Goal: Task Accomplishment & Management: Use online tool/utility

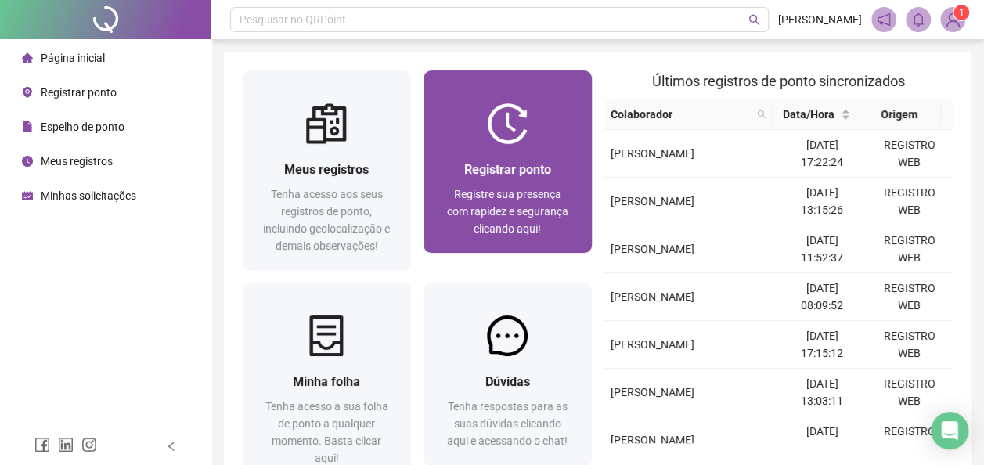
click at [510, 158] on div "Registrar ponto Registre sua presença com rapidez e segurança clicando aqui!" at bounding box center [507, 198] width 168 height 109
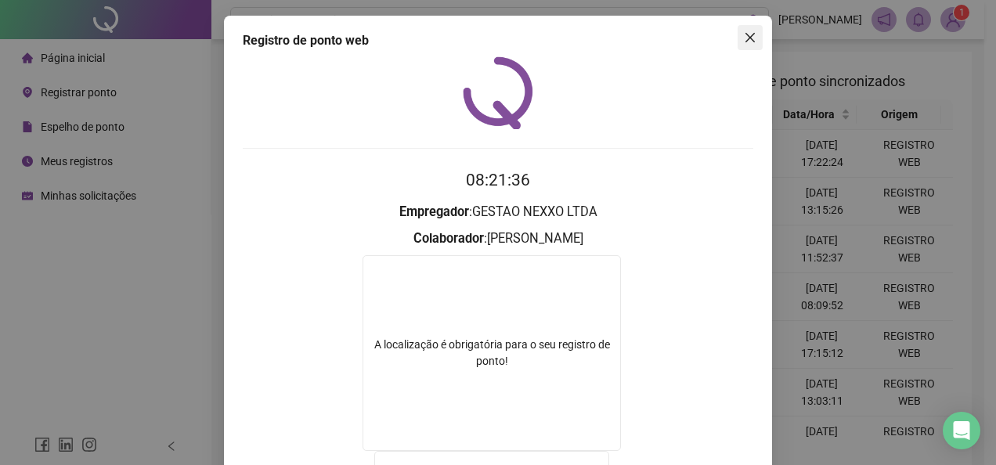
click at [748, 36] on icon "close" at bounding box center [750, 37] width 13 height 13
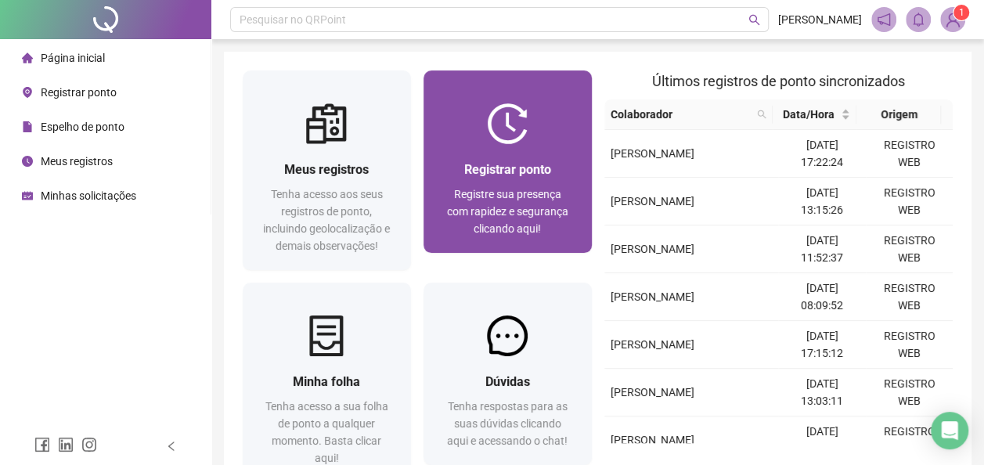
click at [518, 145] on div "Registrar ponto Registre sua presença com rapidez e segurança clicando aqui!" at bounding box center [507, 198] width 168 height 109
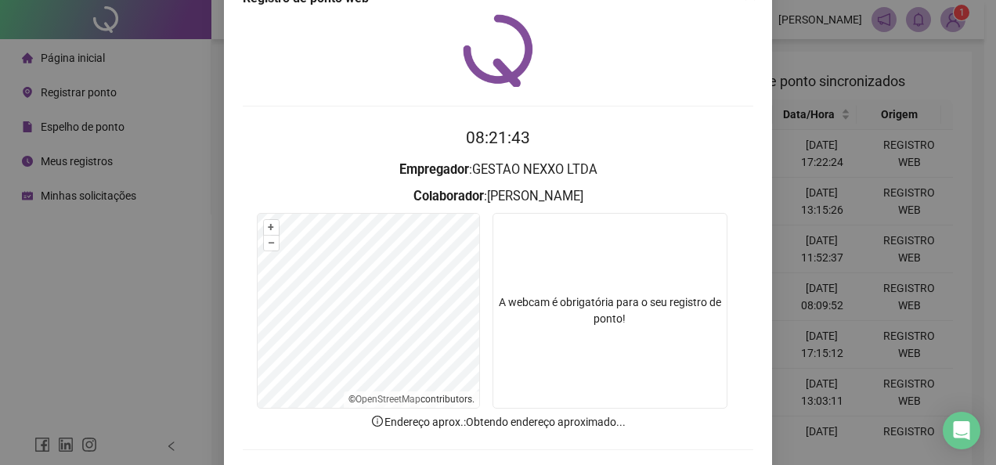
scroll to position [110, 0]
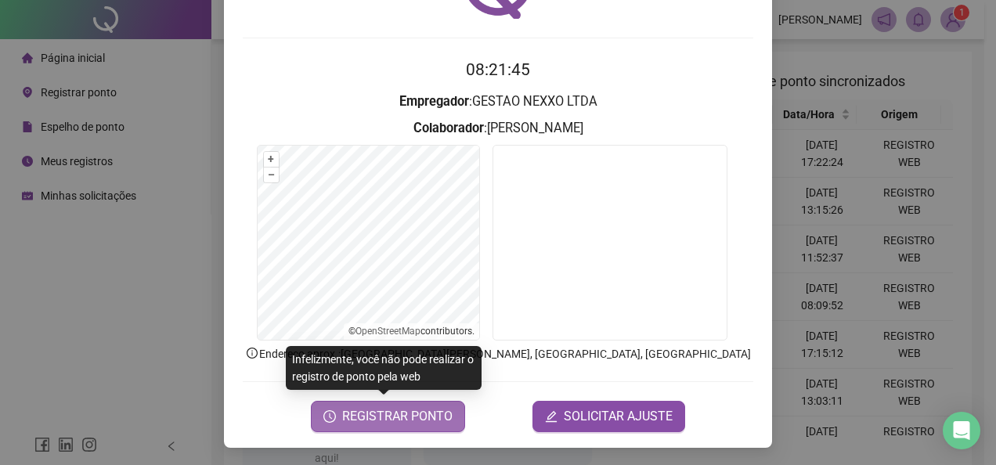
click at [404, 415] on span "REGISTRAR PONTO" at bounding box center [397, 416] width 110 height 19
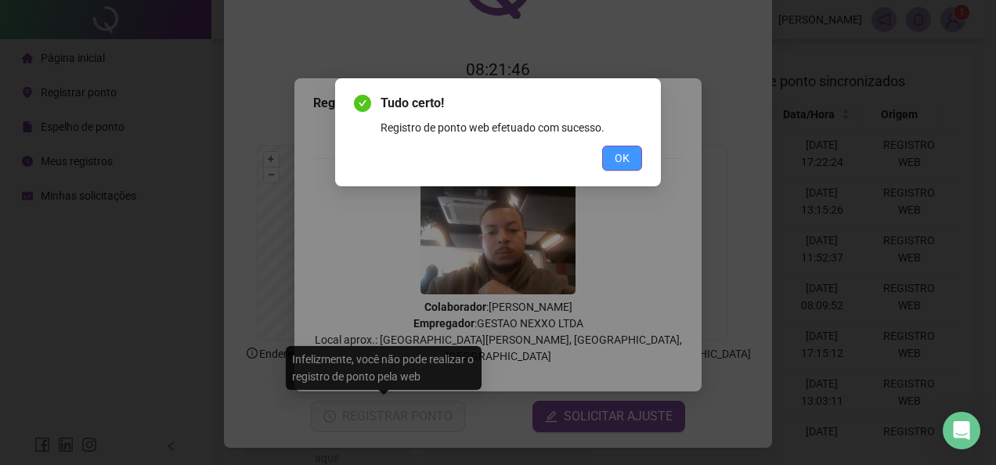
click at [617, 160] on span "OK" at bounding box center [621, 158] width 15 height 17
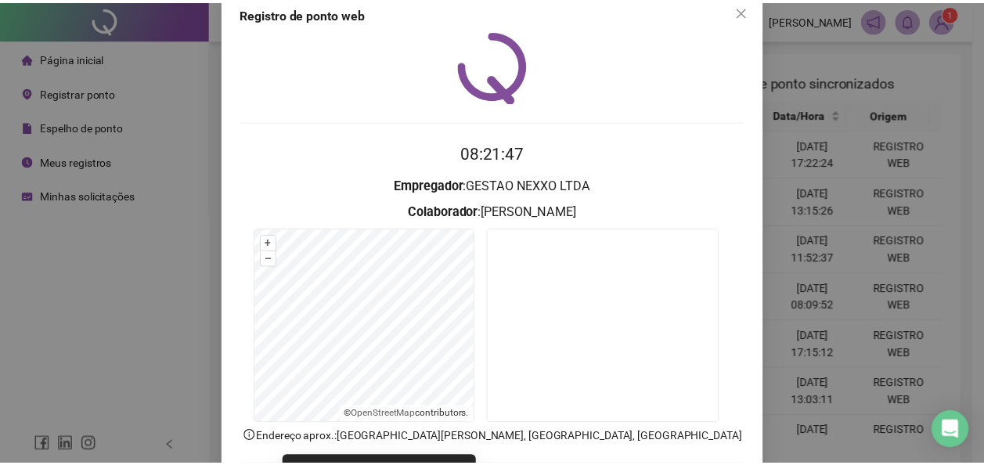
scroll to position [0, 0]
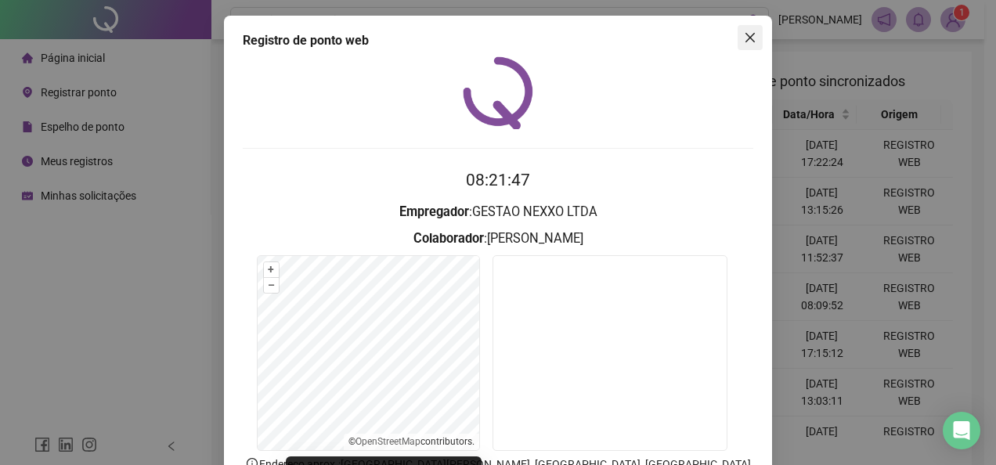
click at [749, 44] on button "Close" at bounding box center [749, 37] width 25 height 25
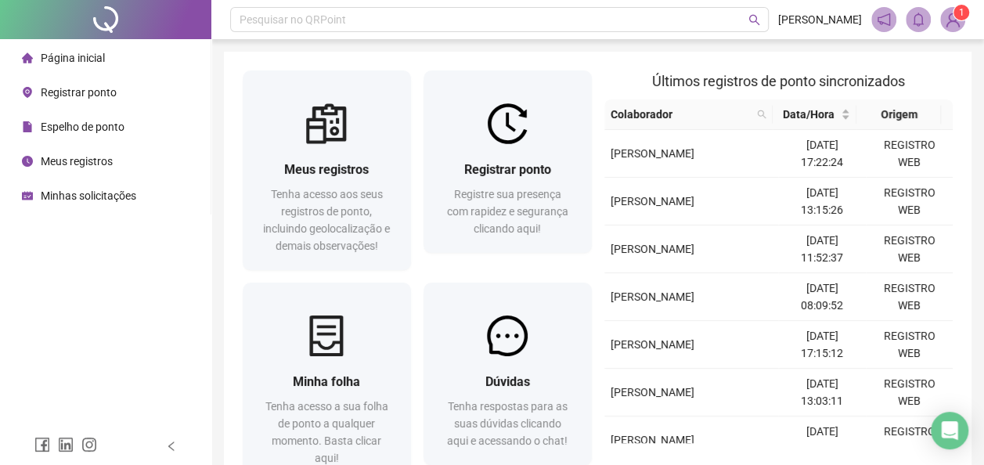
click at [58, 127] on span "Espelho de ponto" at bounding box center [83, 127] width 84 height 13
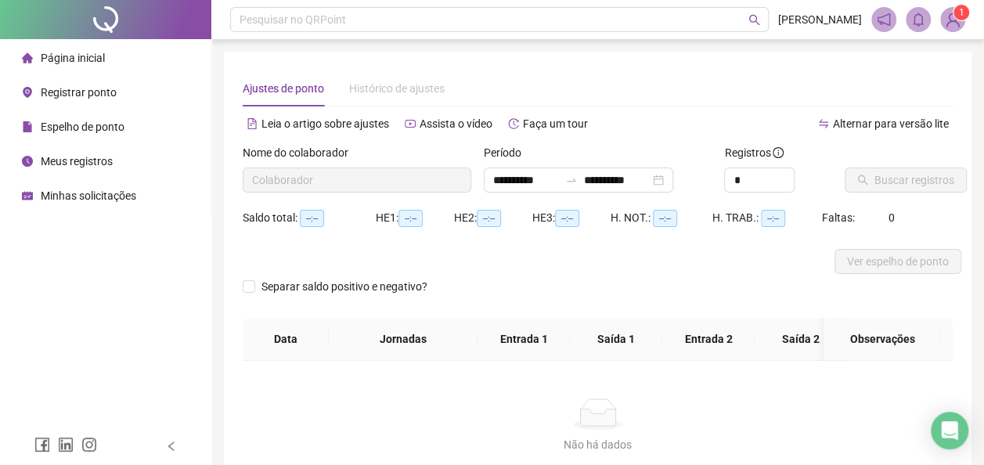
type input "**********"
click at [892, 179] on span "Buscar registros" at bounding box center [914, 179] width 80 height 17
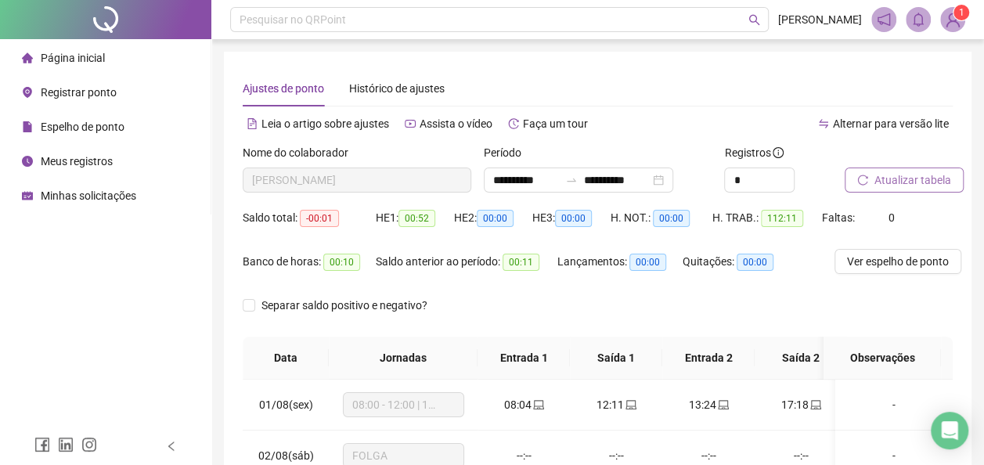
click at [99, 61] on span "Página inicial" at bounding box center [73, 58] width 64 height 13
